Goal: Navigation & Orientation: Find specific page/section

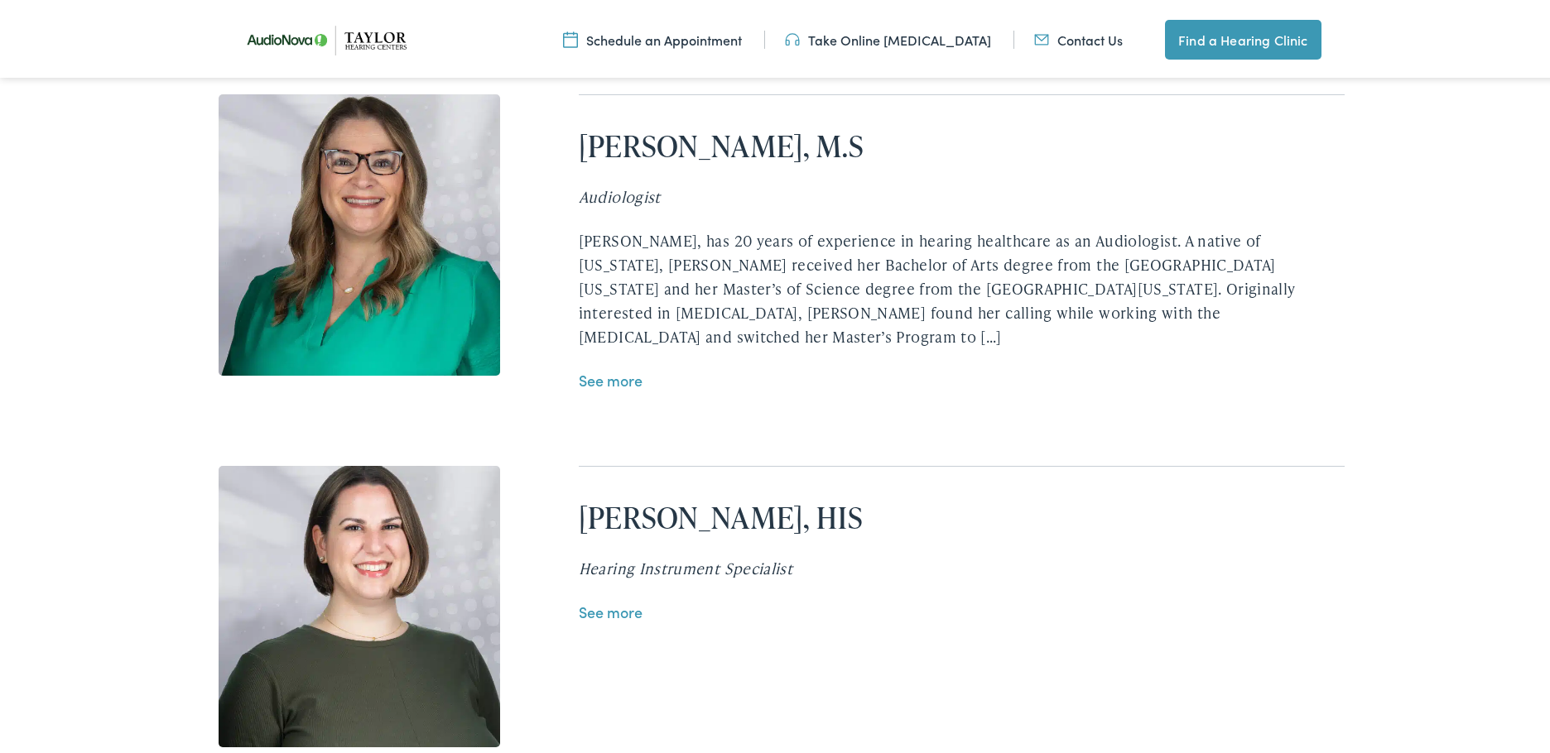
scroll to position [3642, 0]
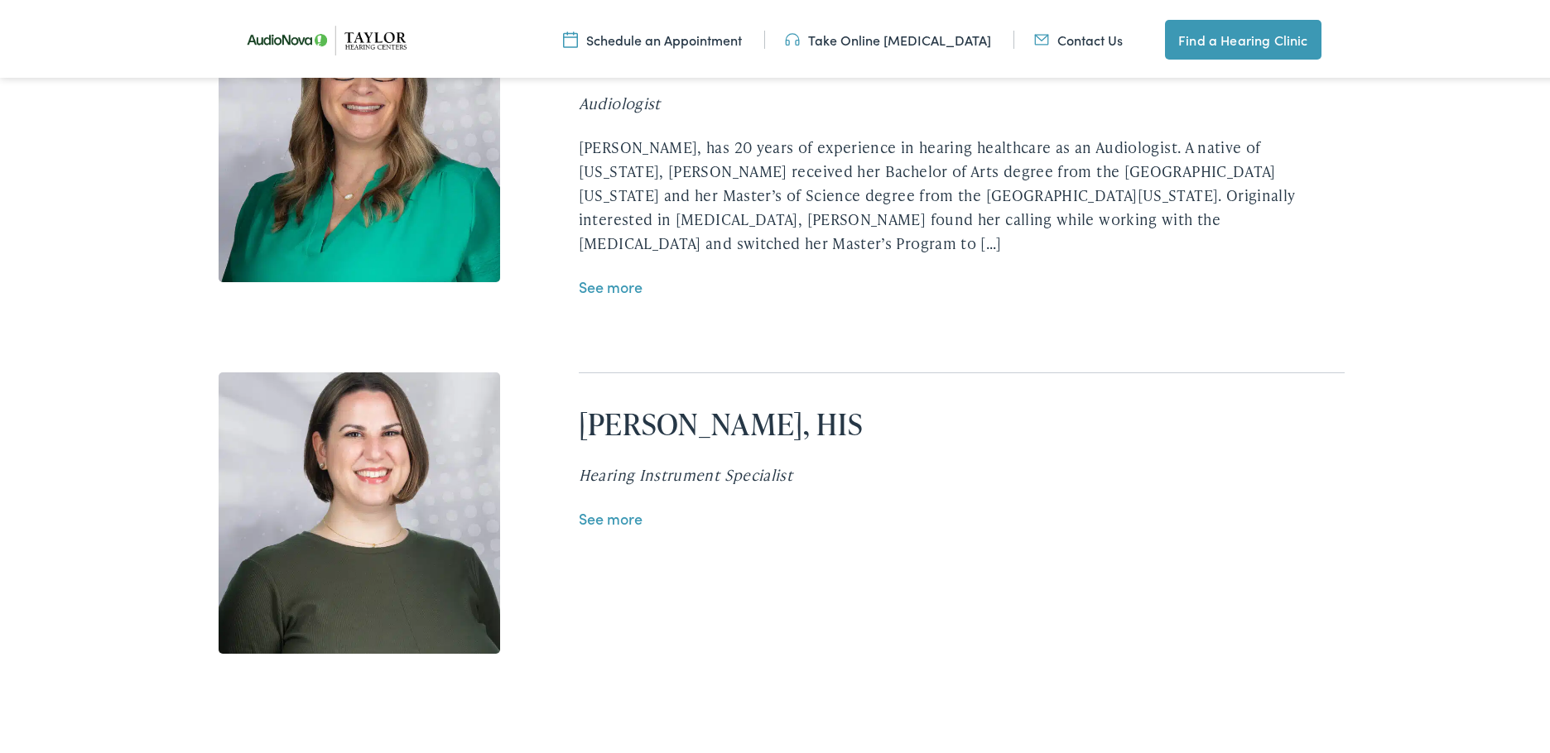
click at [618, 273] on link "See more" at bounding box center [611, 283] width 64 height 21
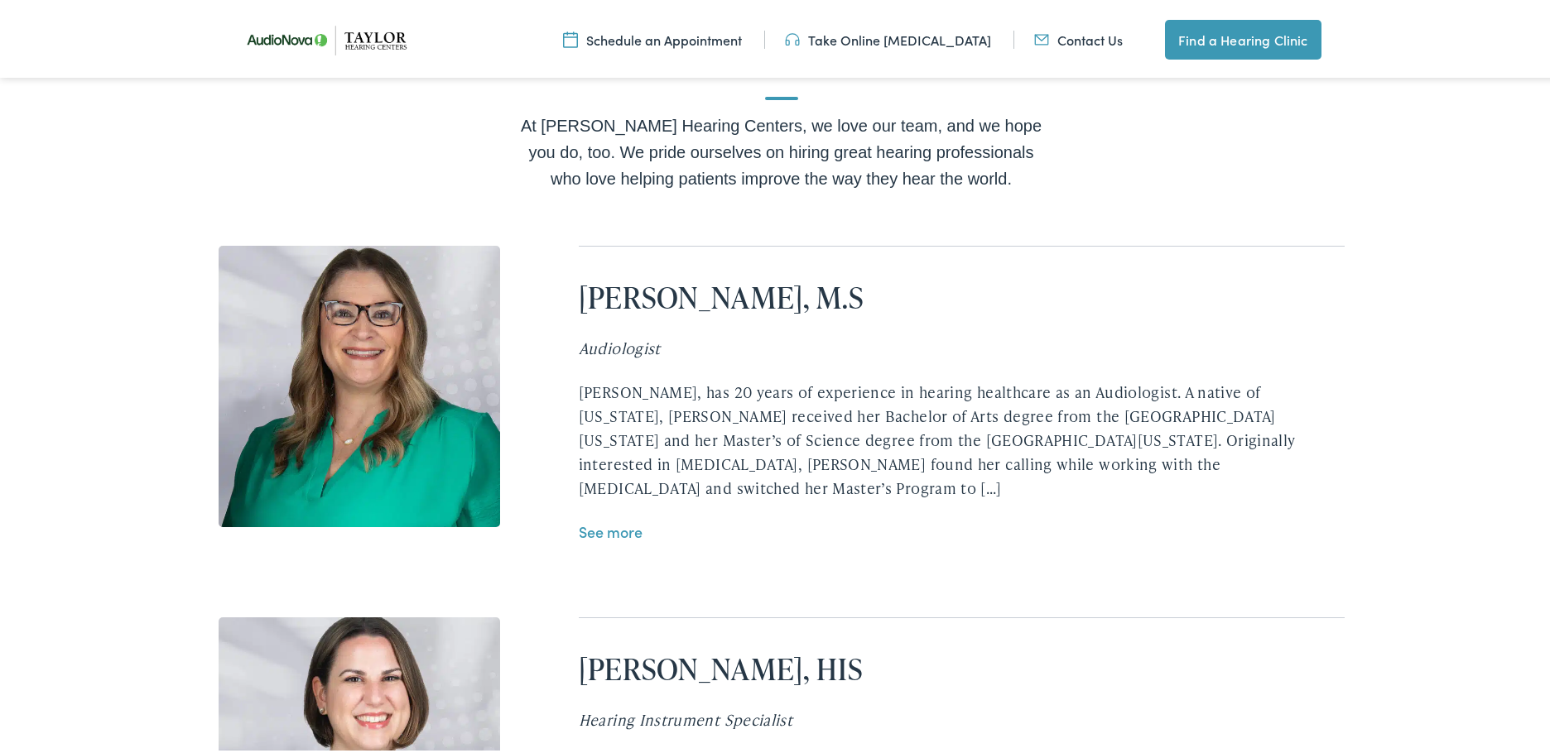
scroll to position [3394, 0]
